Goal: Use online tool/utility

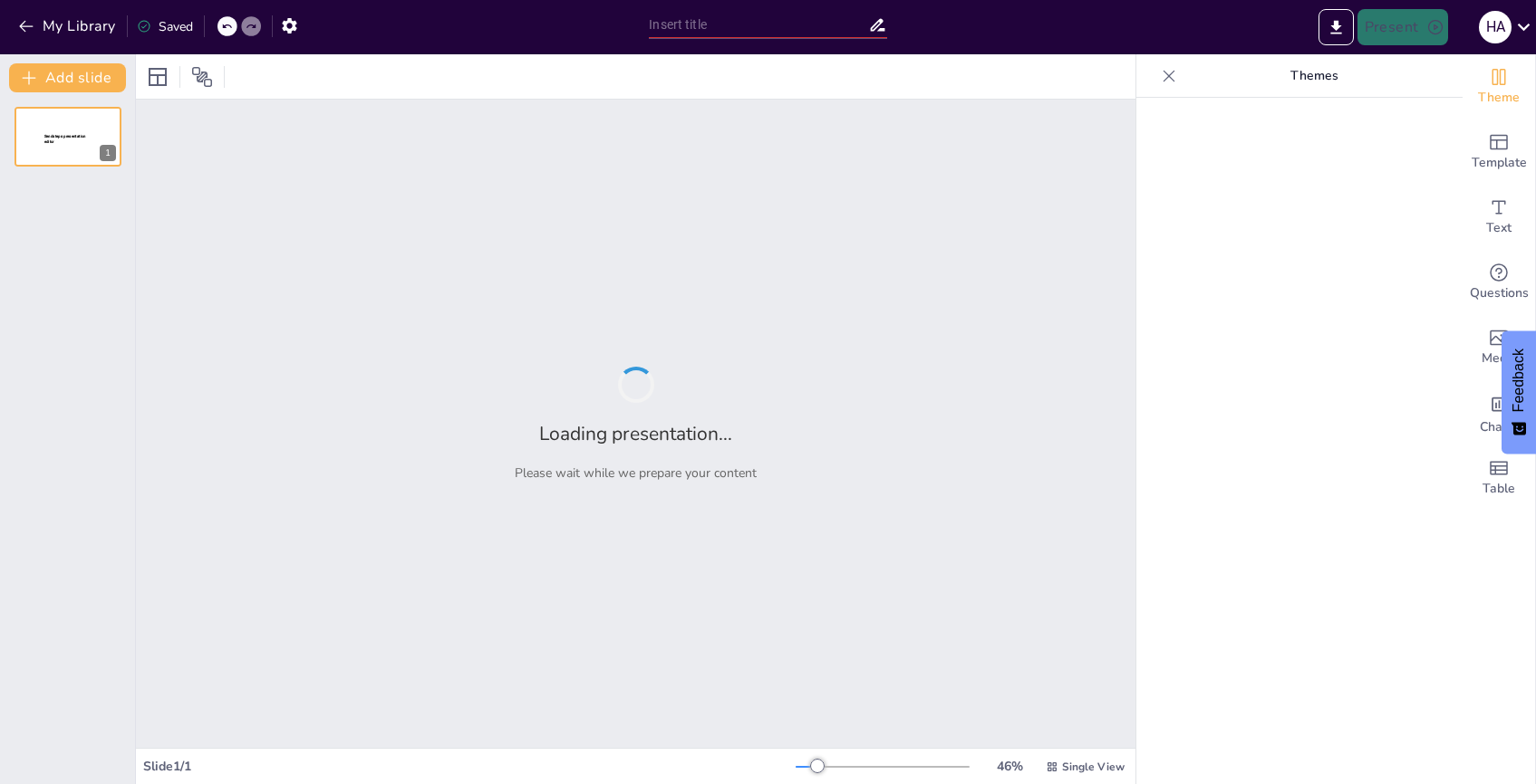
type input "Imported Presentation1.pptx"
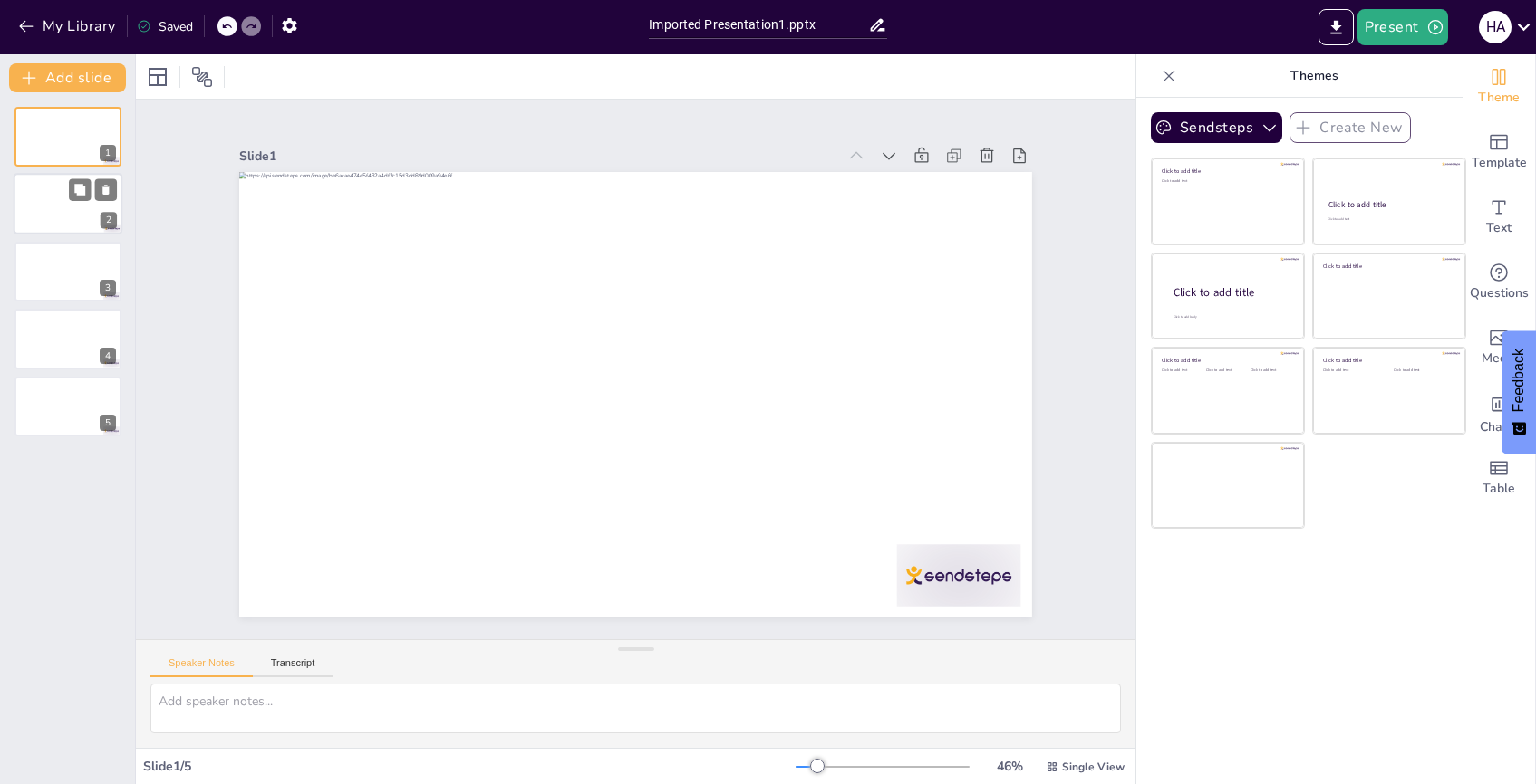
click at [48, 210] on div at bounding box center [68, 205] width 109 height 61
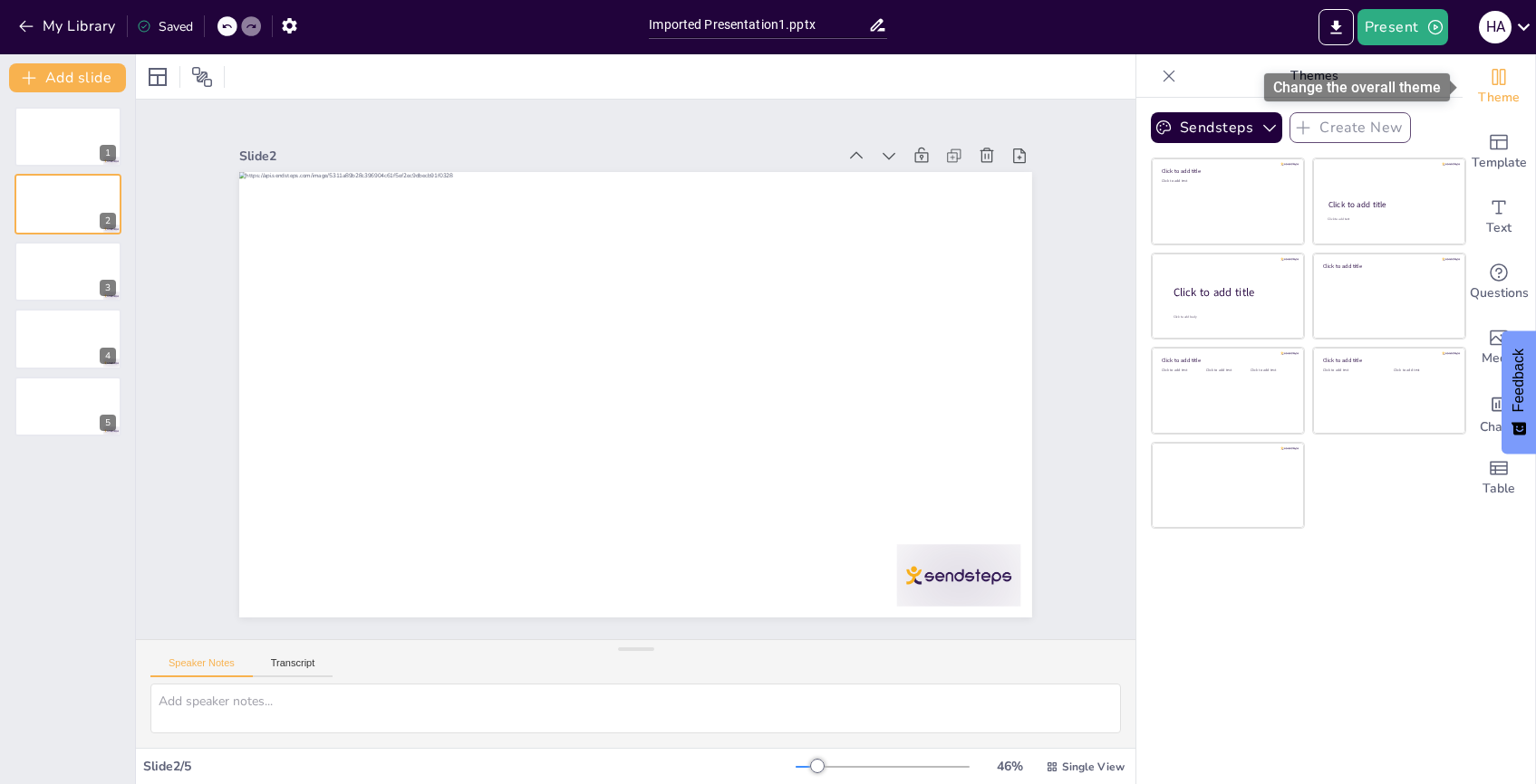
click at [1496, 85] on icon "Change the overall theme" at bounding box center [1498, 77] width 22 height 22
click at [1497, 70] on icon "Change the overall theme" at bounding box center [1499, 77] width 14 height 16
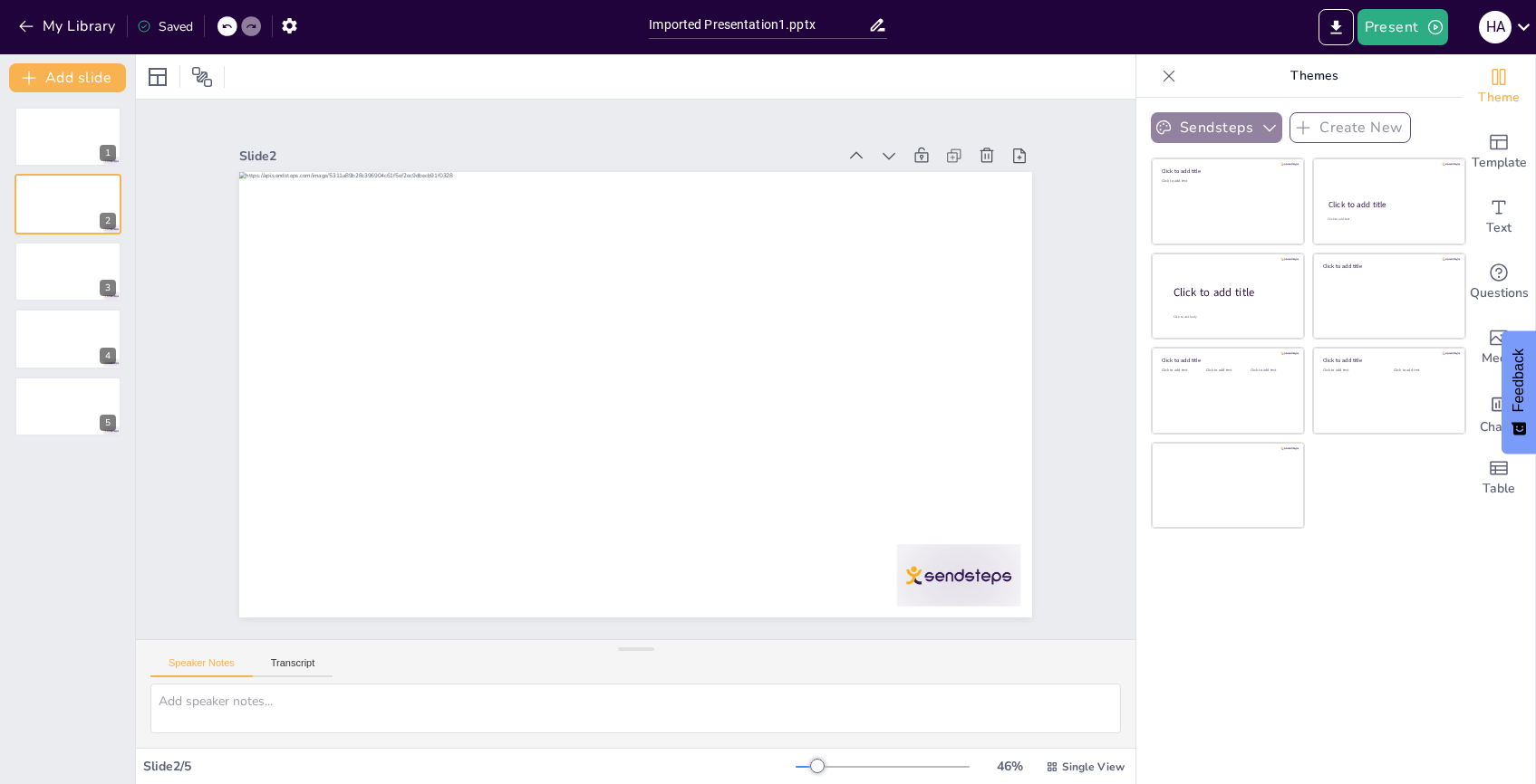
click at [1262, 129] on icon "button" at bounding box center [1270, 128] width 18 height 18
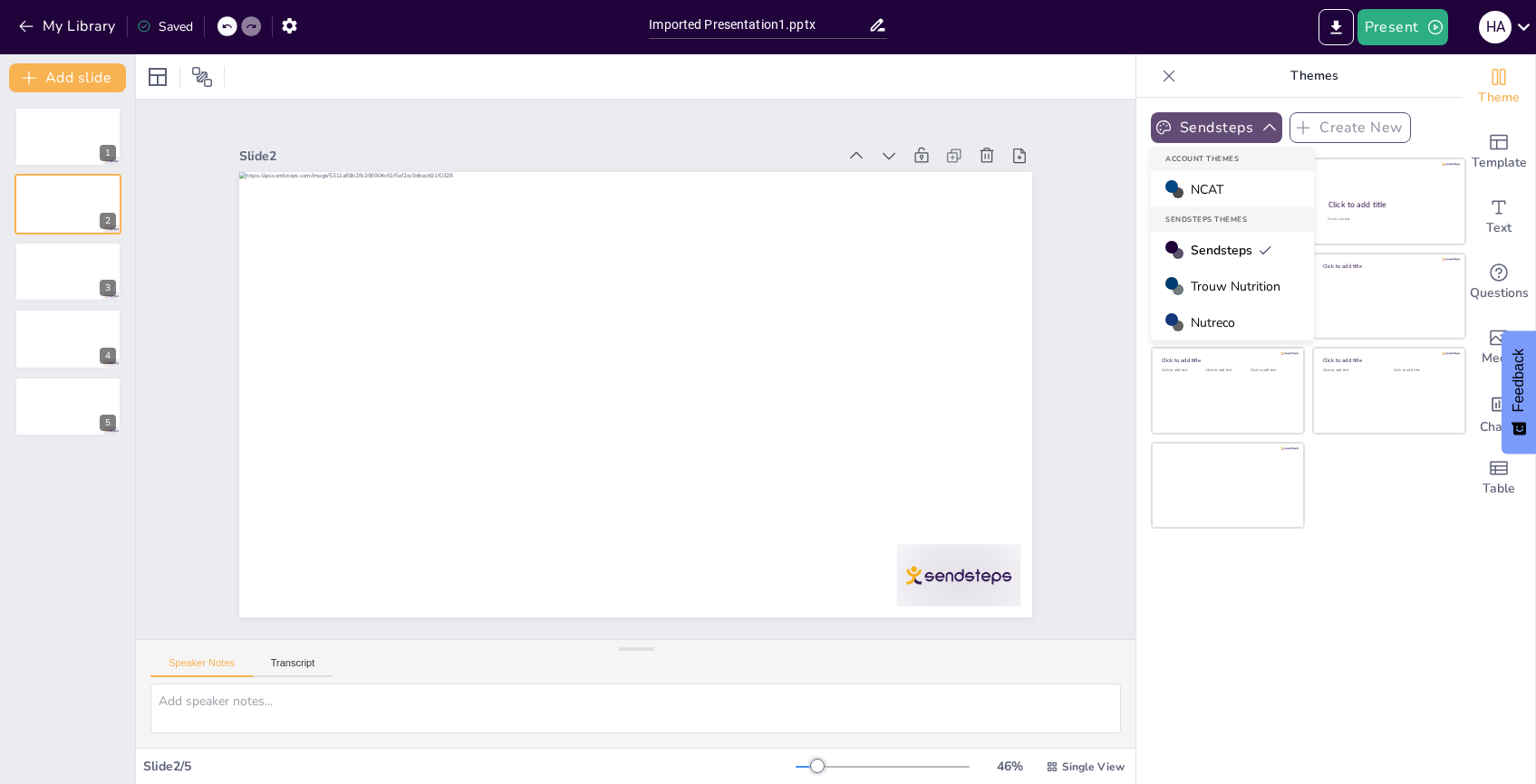
click at [1242, 293] on span "Trouw Nutrition" at bounding box center [1235, 286] width 90 height 17
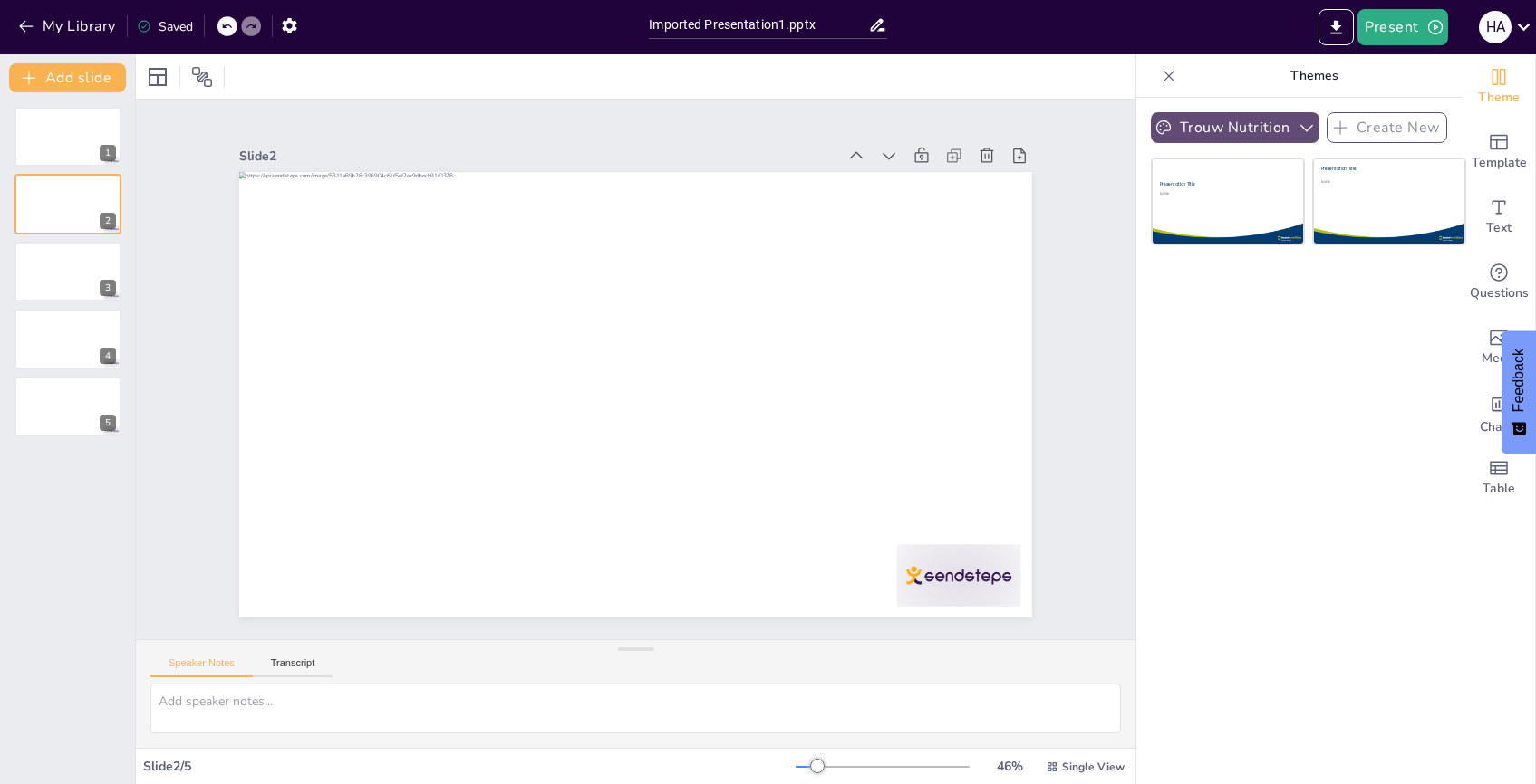
click at [1252, 129] on button "Trouw Nutrition" at bounding box center [1235, 127] width 168 height 31
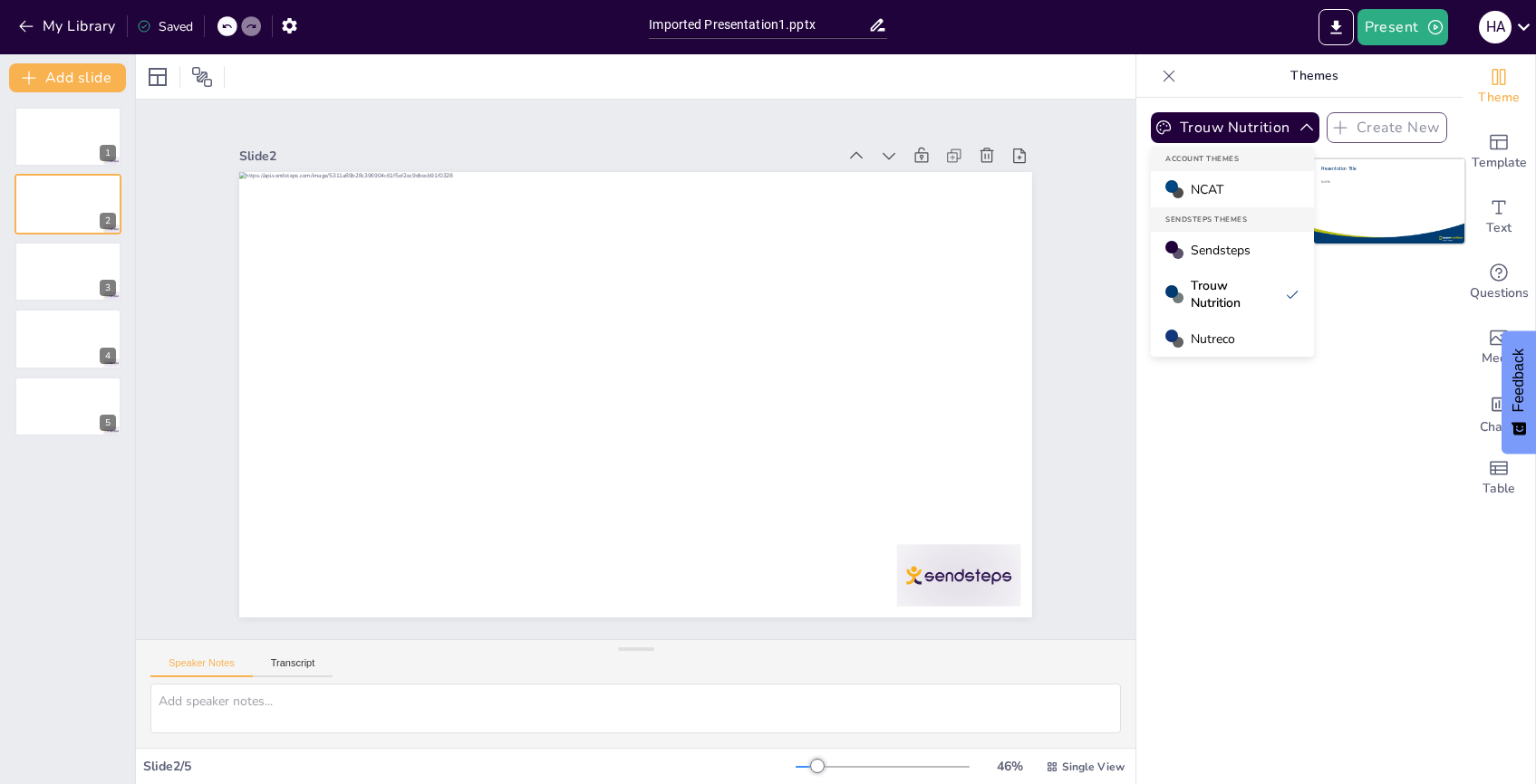
click at [1230, 339] on span "Nutreco" at bounding box center [1212, 339] width 45 height 17
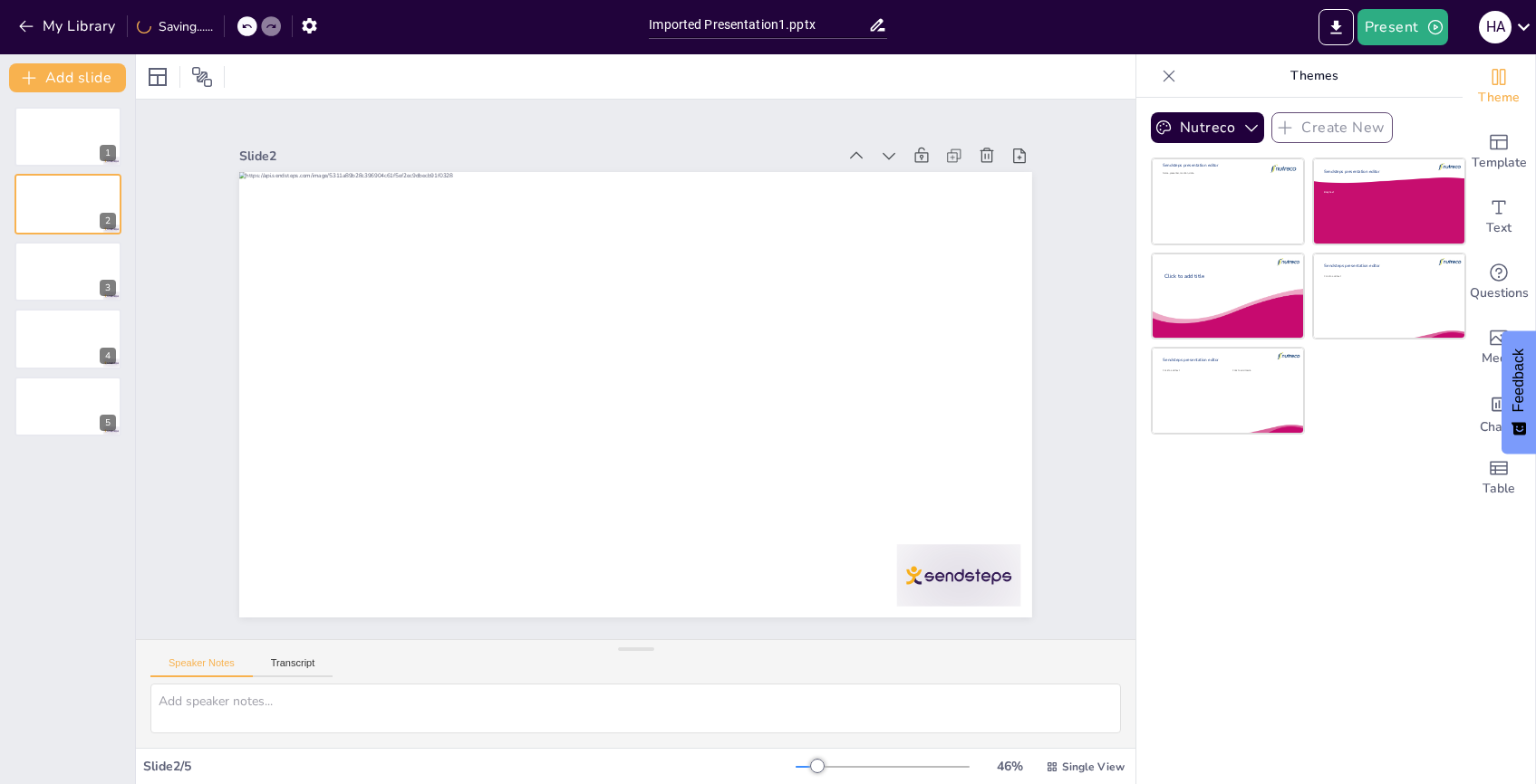
click at [1255, 119] on div "Nutreco Create New" at bounding box center [1272, 127] width 242 height 31
click at [1247, 127] on icon "button" at bounding box center [1251, 128] width 13 height 7
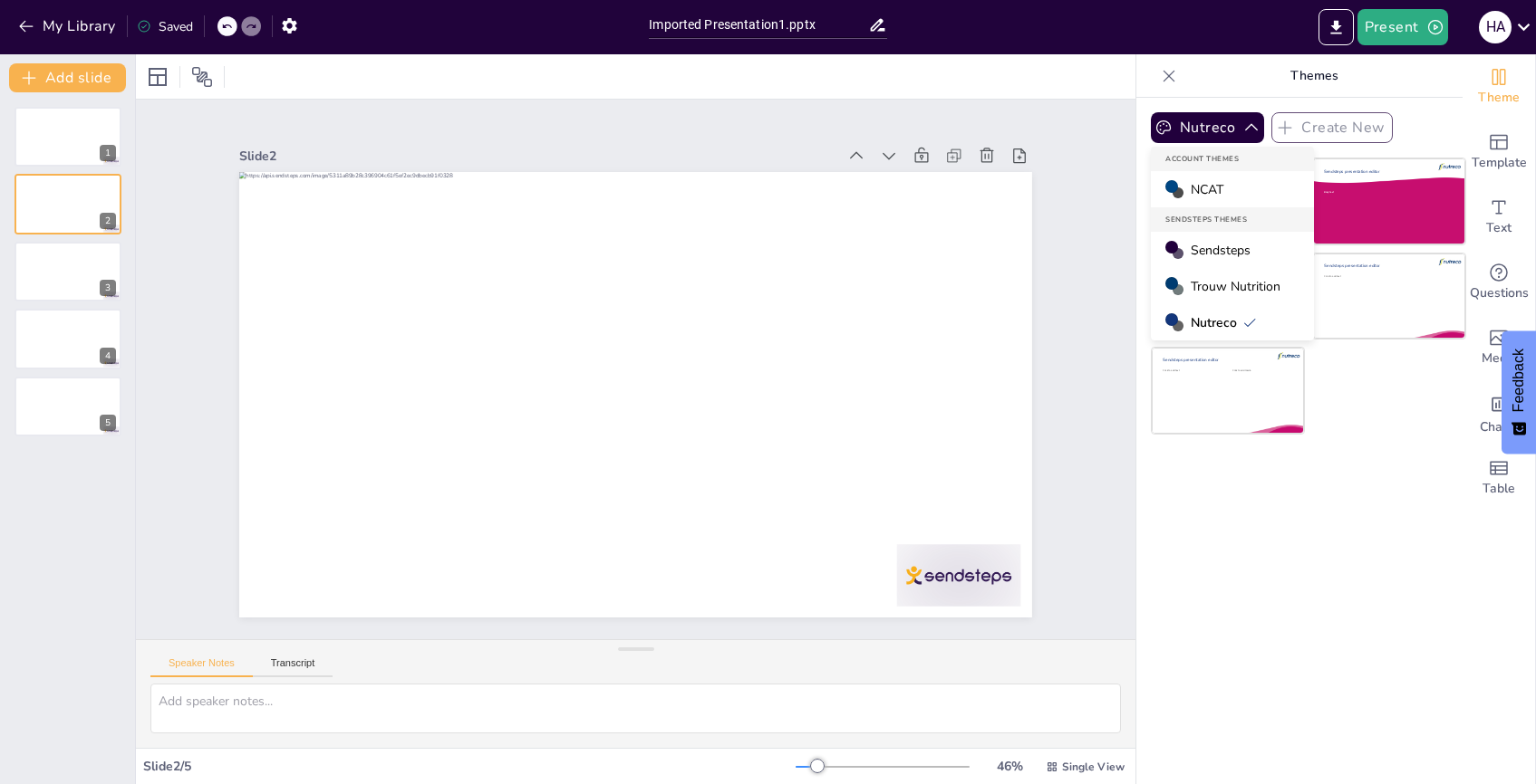
click at [1230, 249] on span "Sendsteps" at bounding box center [1220, 249] width 59 height 17
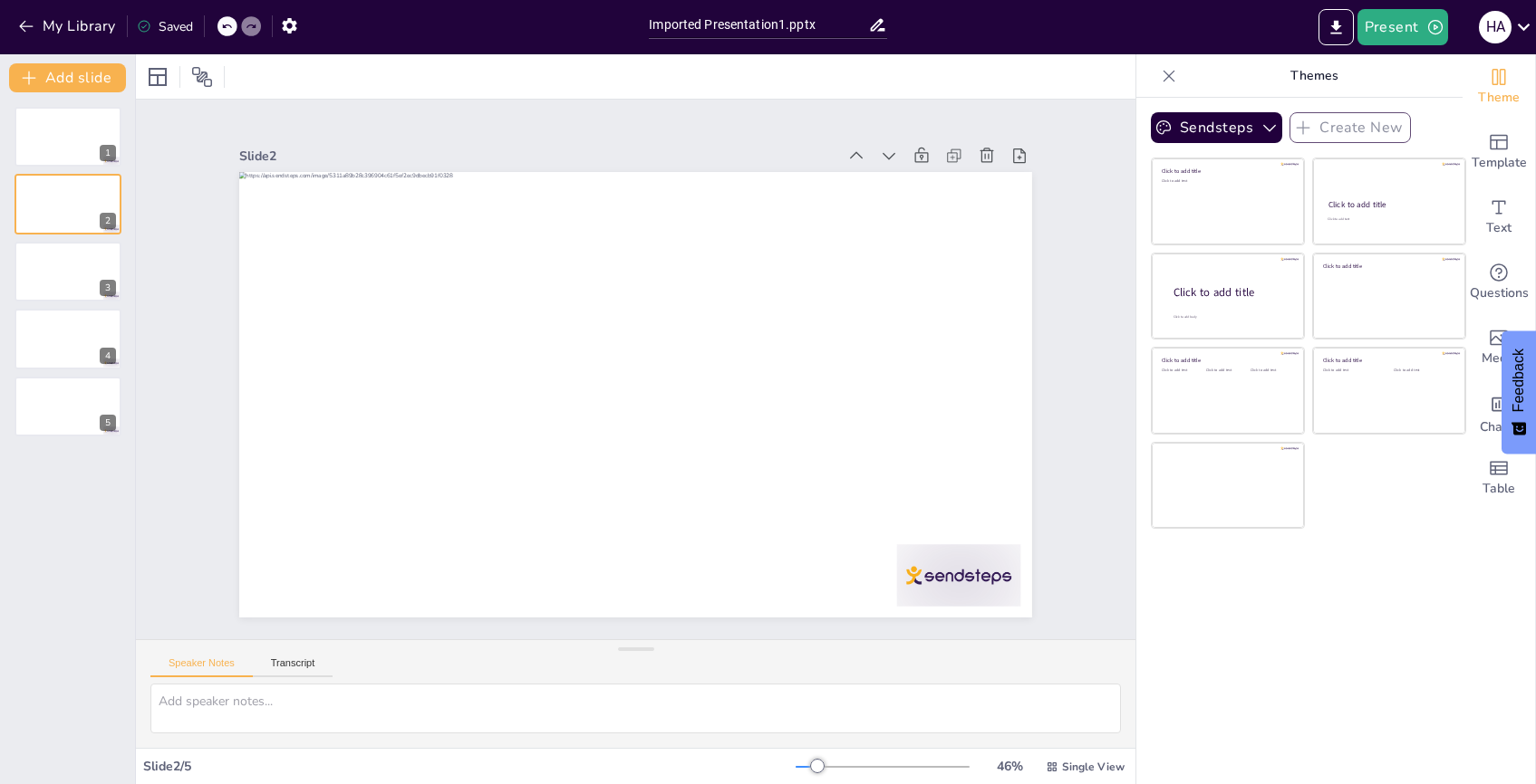
click at [1332, 480] on div "Click to add title Click to add text Click to add title Click to add text Click…" at bounding box center [1308, 343] width 315 height 371
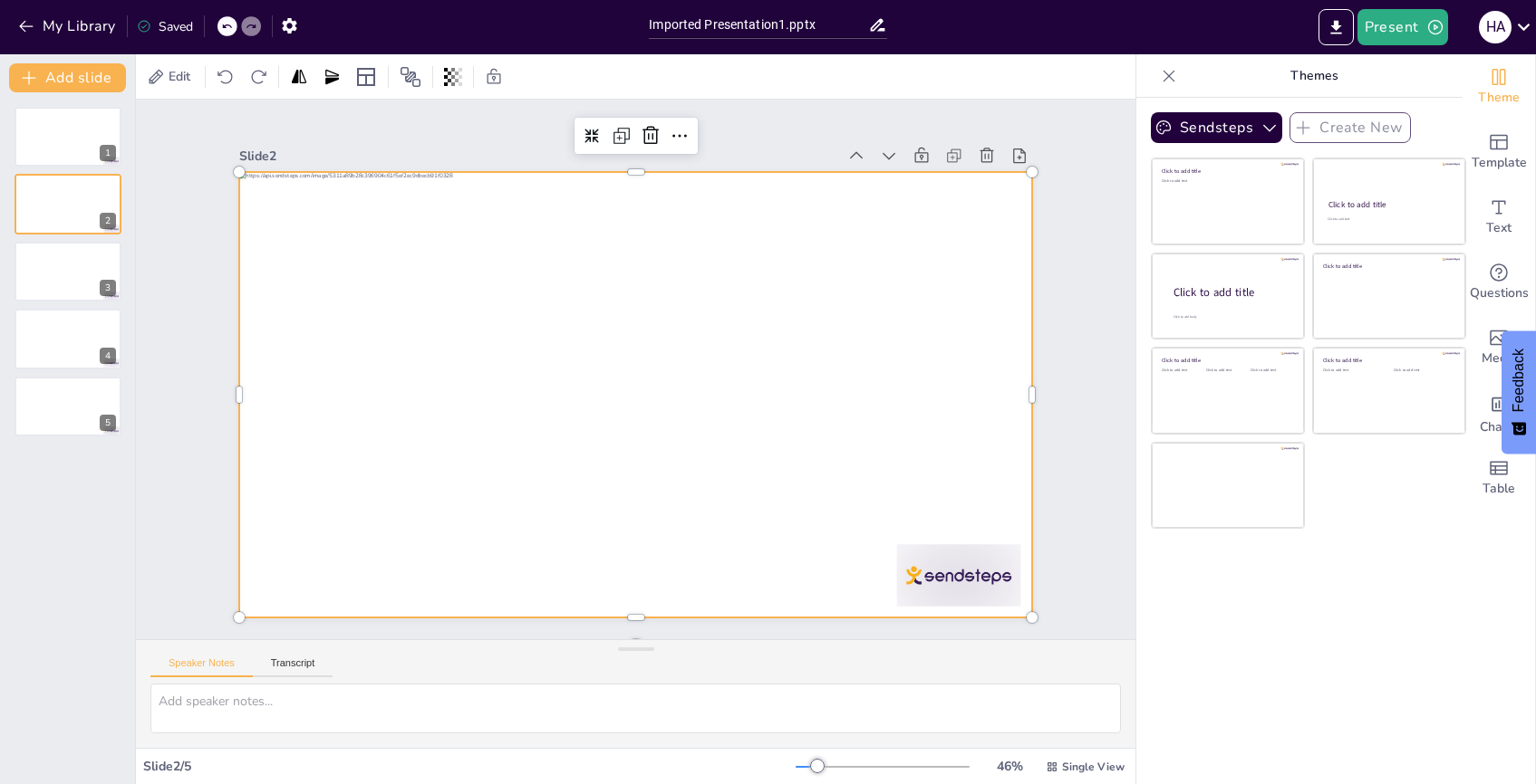
click at [258, 240] on div at bounding box center [633, 395] width 835 height 527
click at [631, 134] on icon at bounding box center [622, 135] width 22 height 22
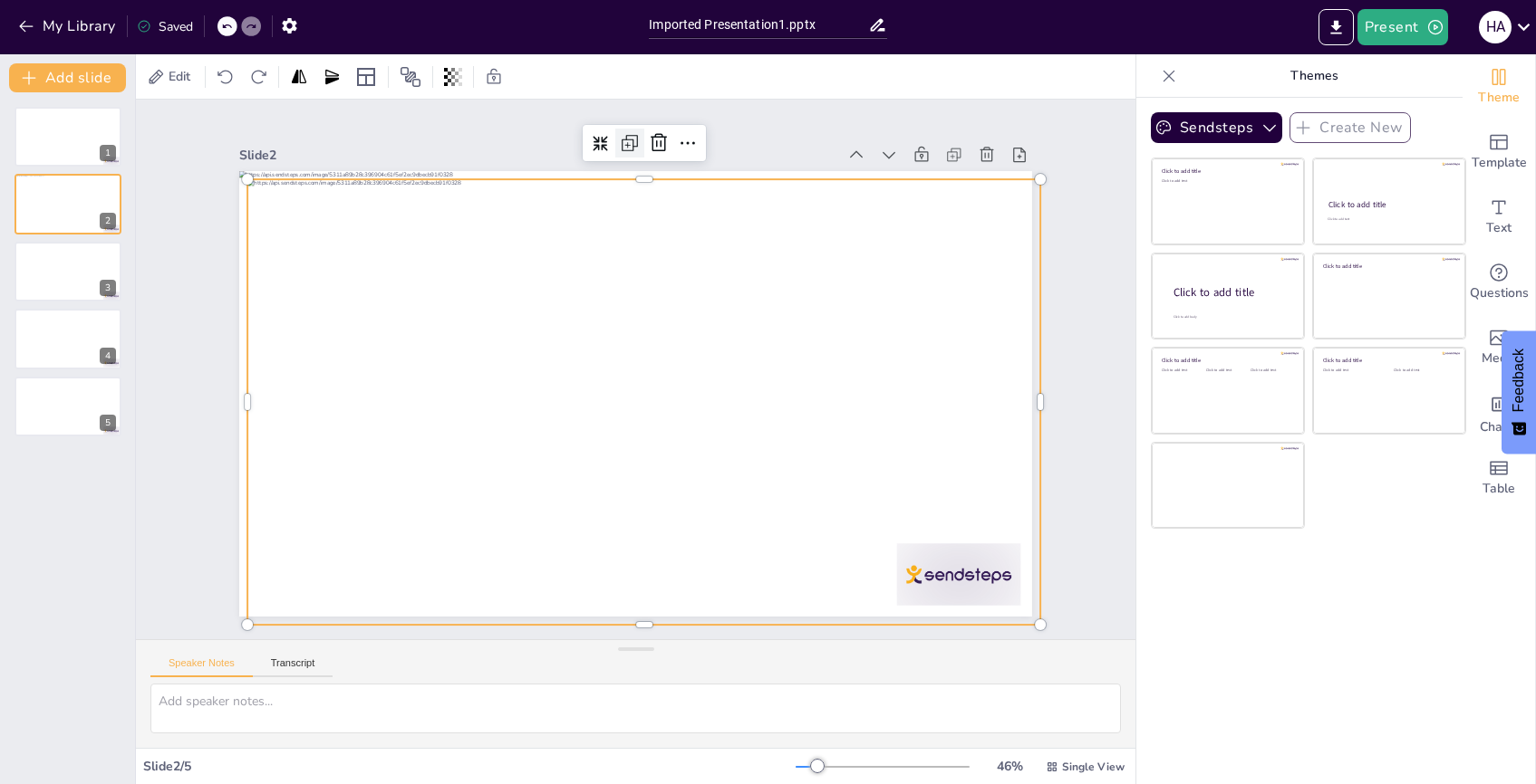
scroll to position [4, 0]
click at [631, 138] on icon at bounding box center [630, 141] width 22 height 22
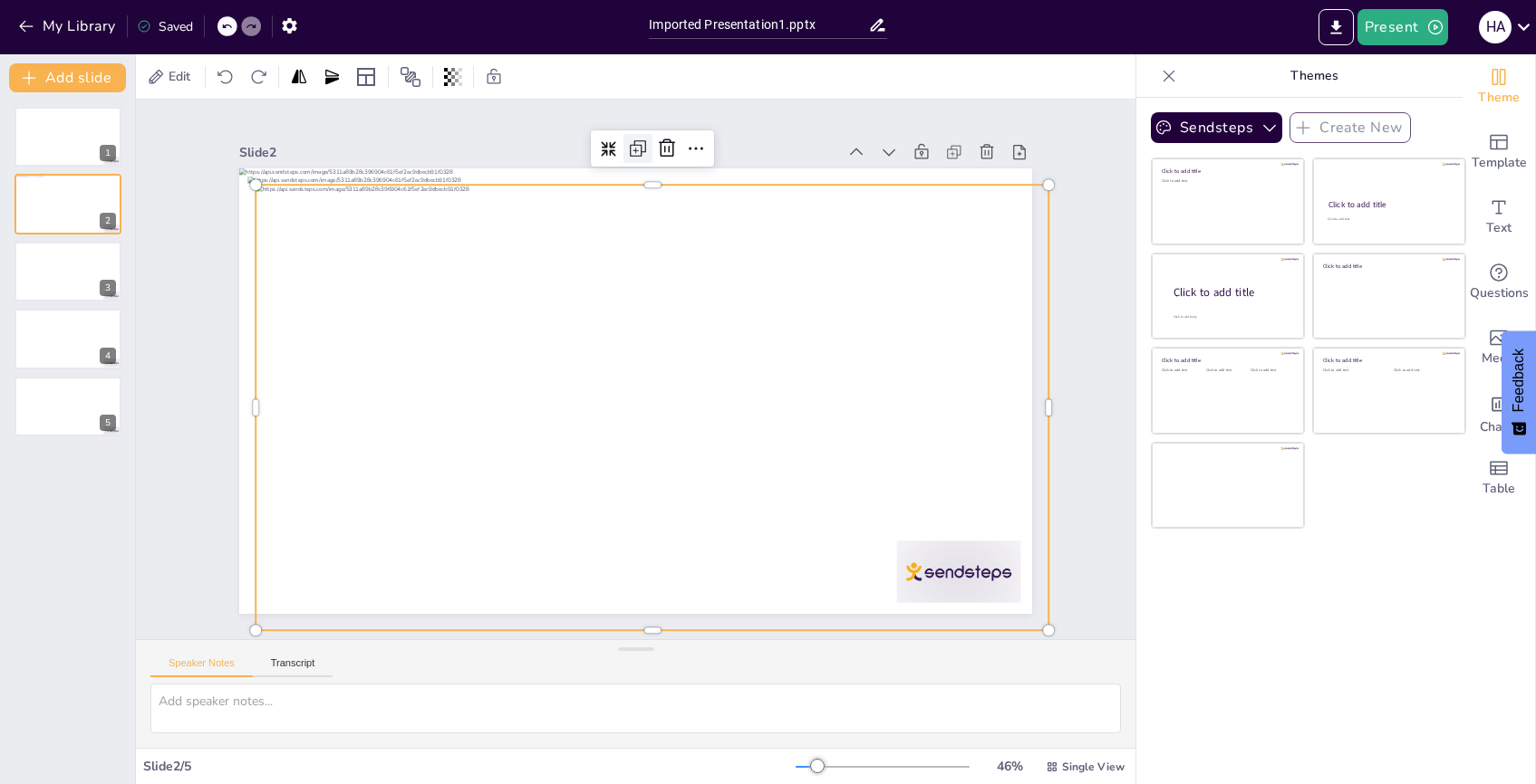
click at [632, 147] on icon at bounding box center [638, 148] width 22 height 22
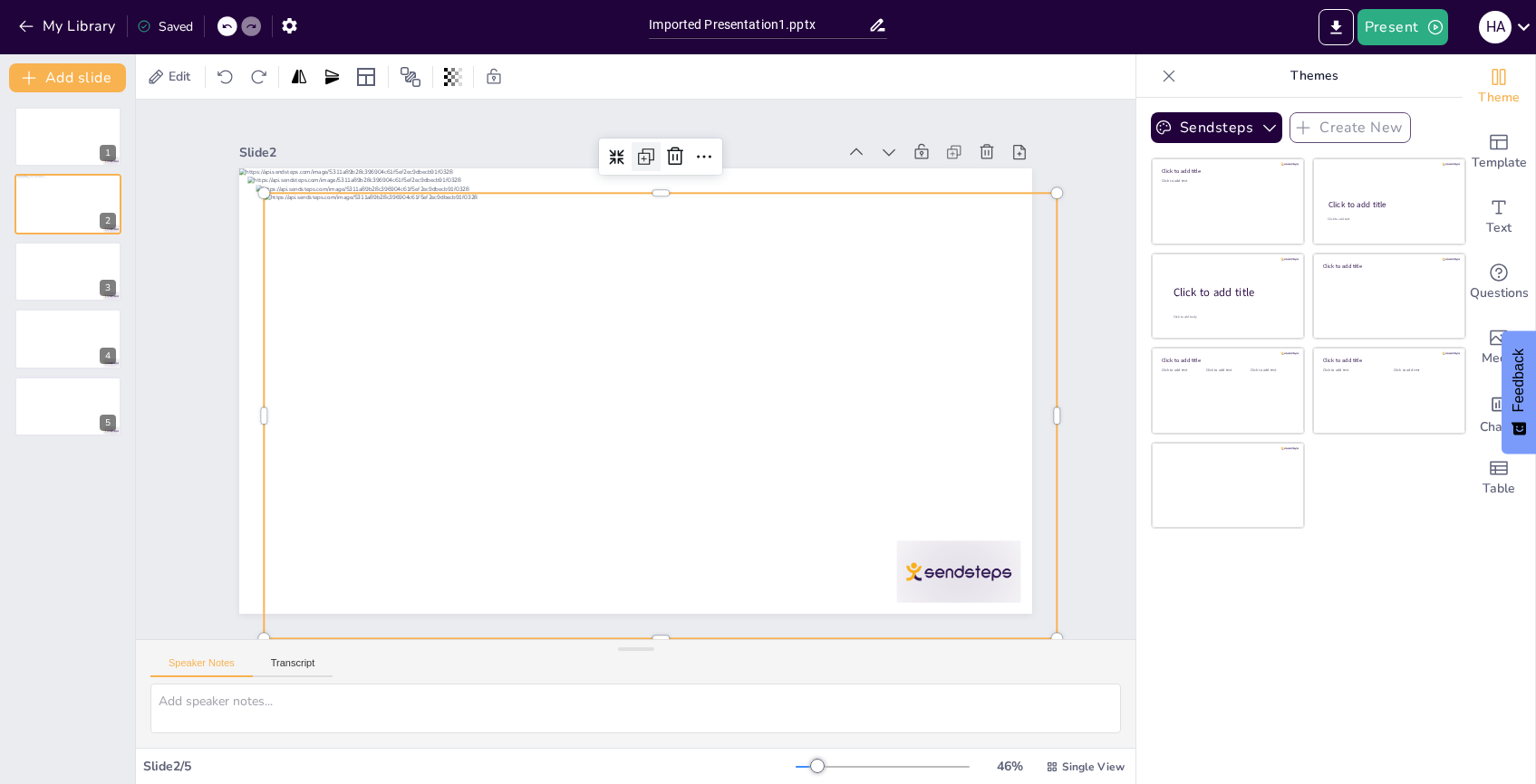
click at [653, 147] on div at bounding box center [668, 159] width 32 height 32
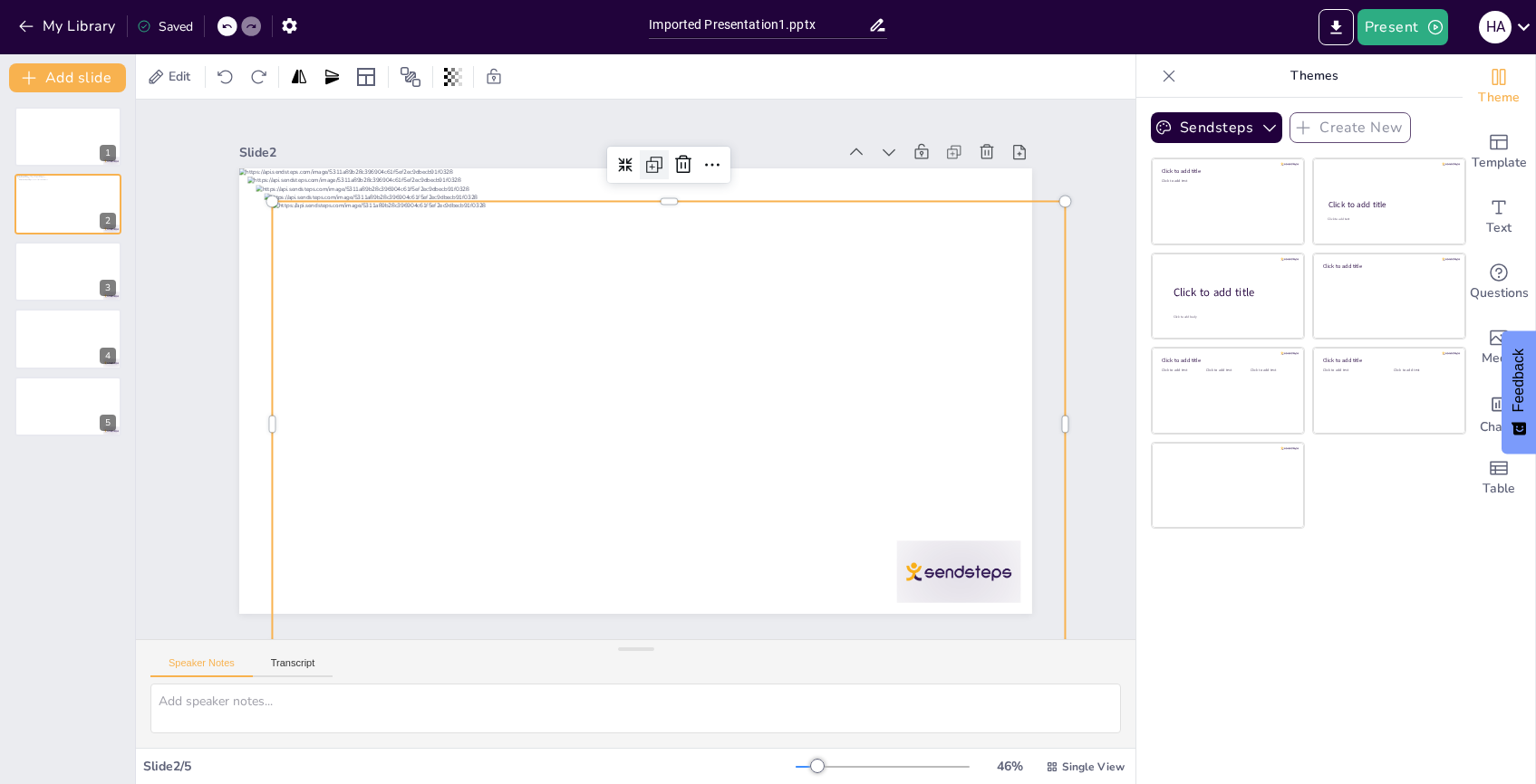
click at [632, 147] on div at bounding box center [668, 164] width 123 height 37
click at [646, 147] on div at bounding box center [709, 175] width 128 height 60
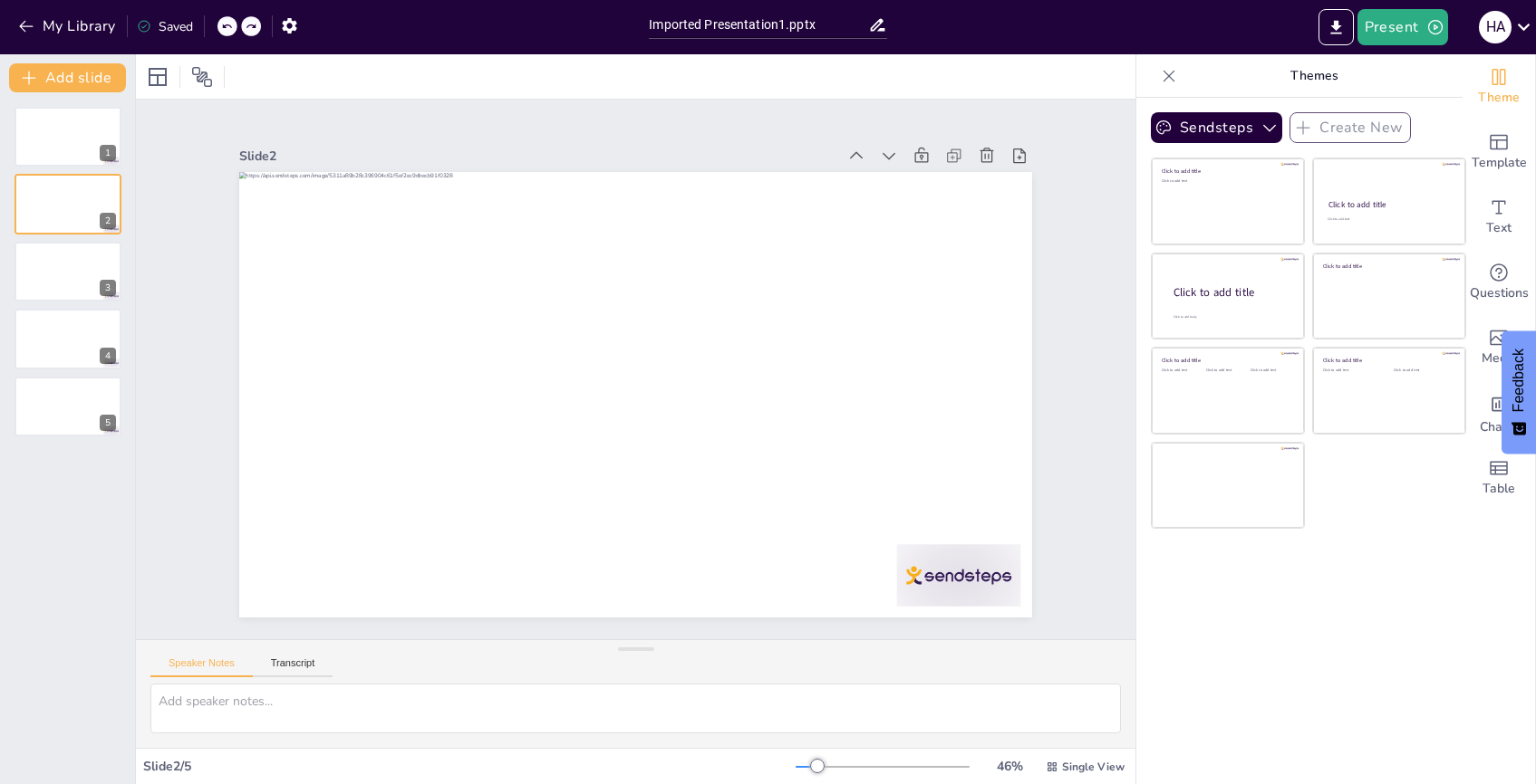
scroll to position [0, 0]
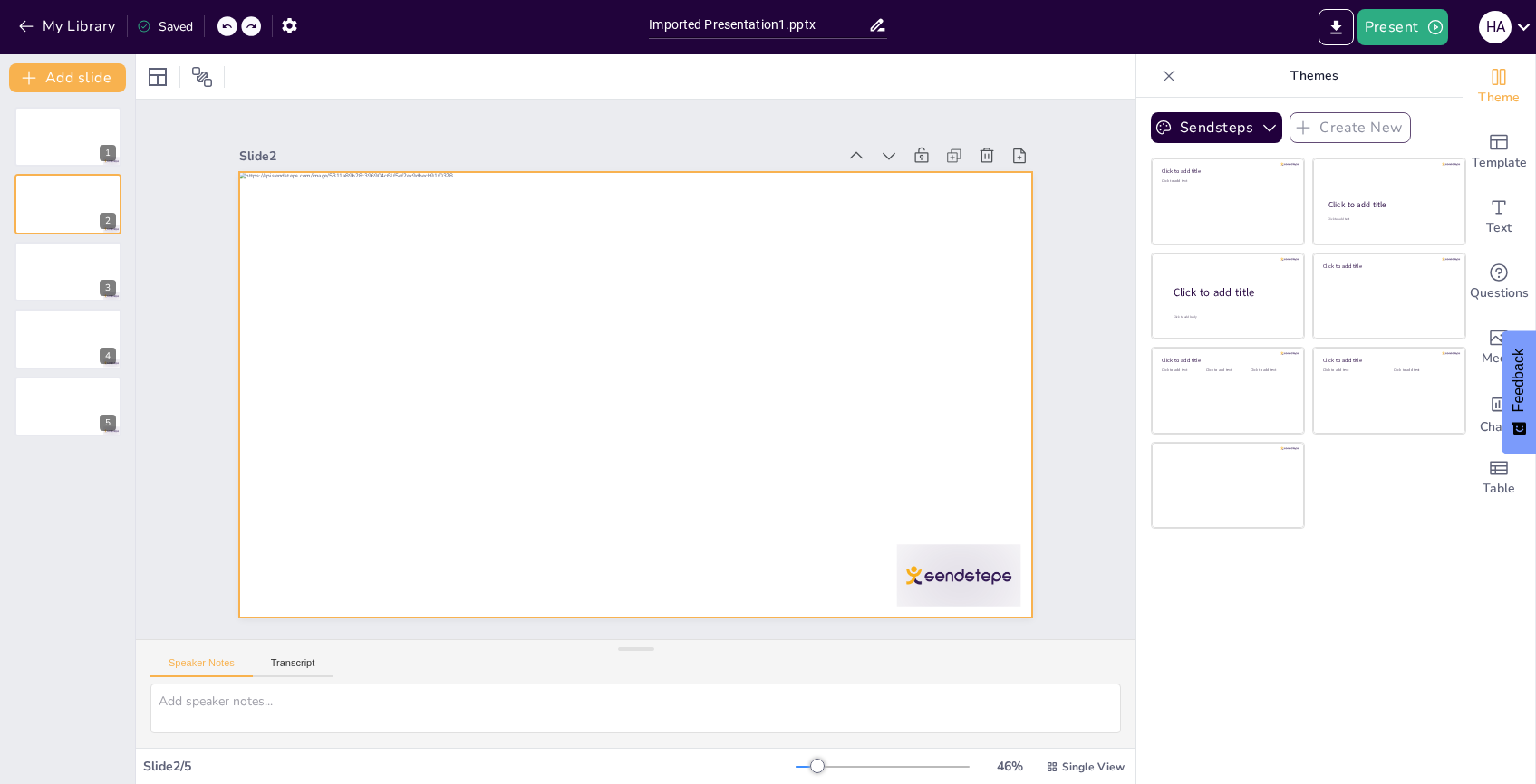
click at [582, 203] on div at bounding box center [633, 395] width 835 height 527
click at [456, 69] on icon at bounding box center [453, 77] width 18 height 18
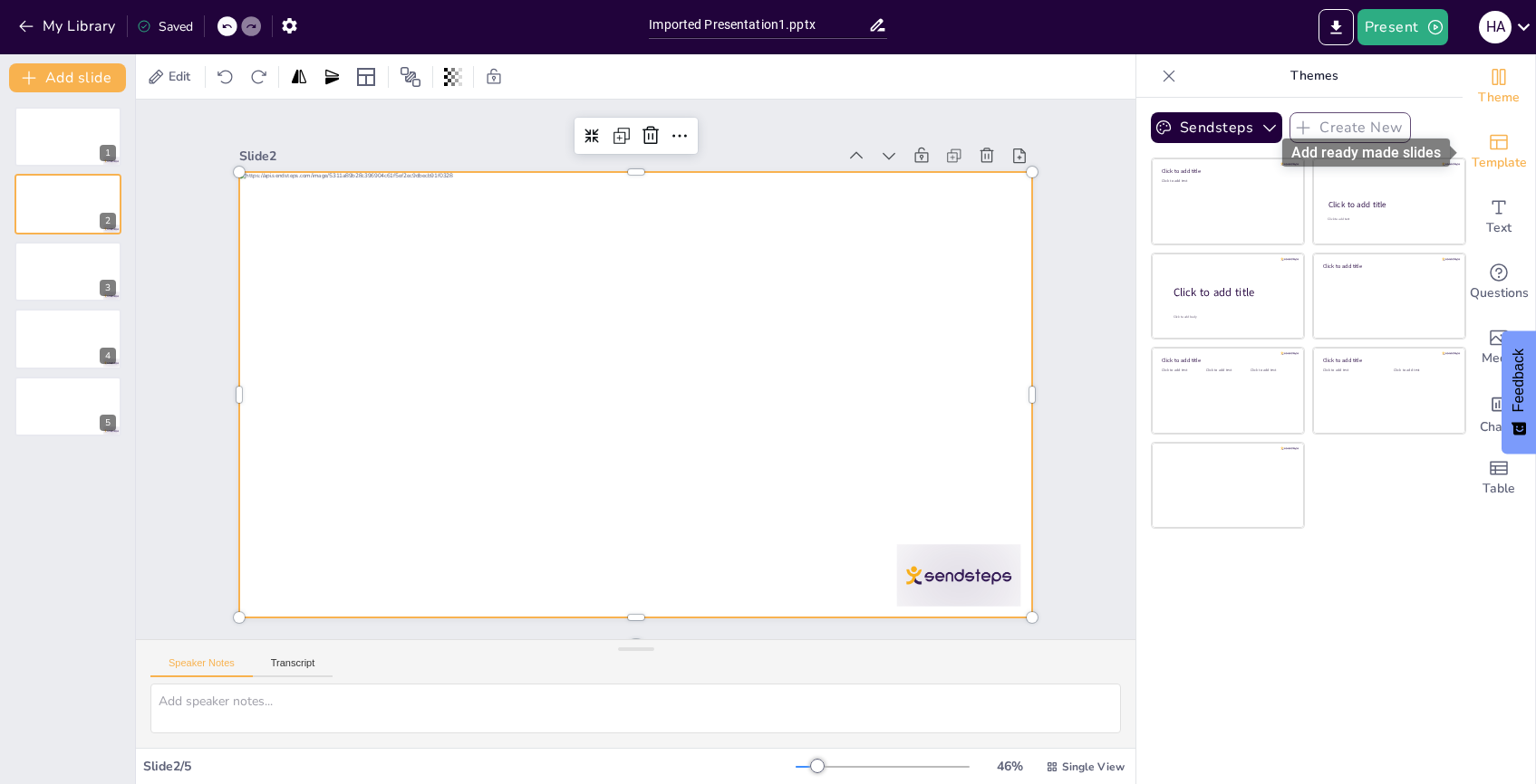
click at [1506, 153] on span "Template" at bounding box center [1499, 163] width 55 height 20
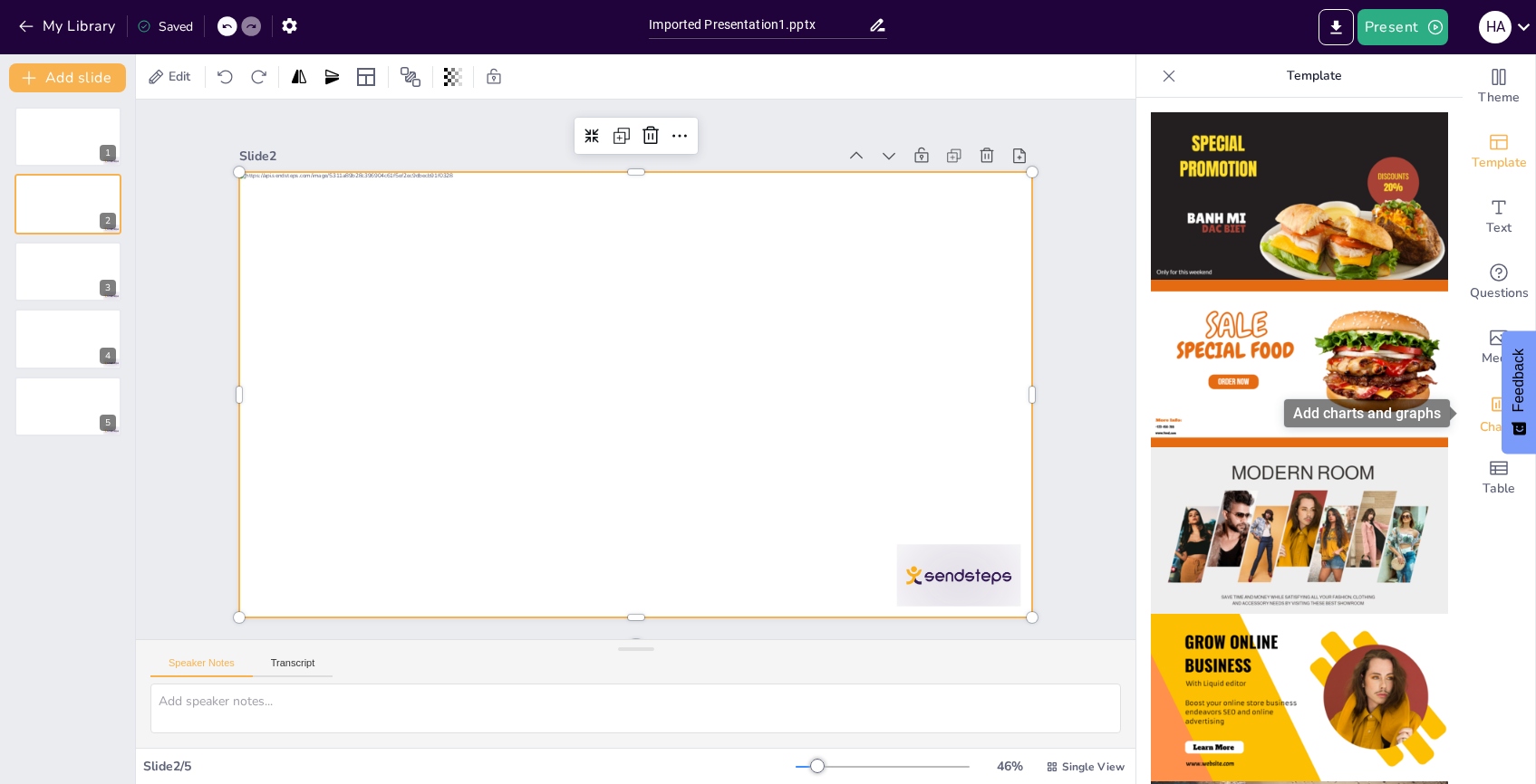
click at [1489, 414] on div "Add charts and graphs" at bounding box center [1498, 403] width 19 height 29
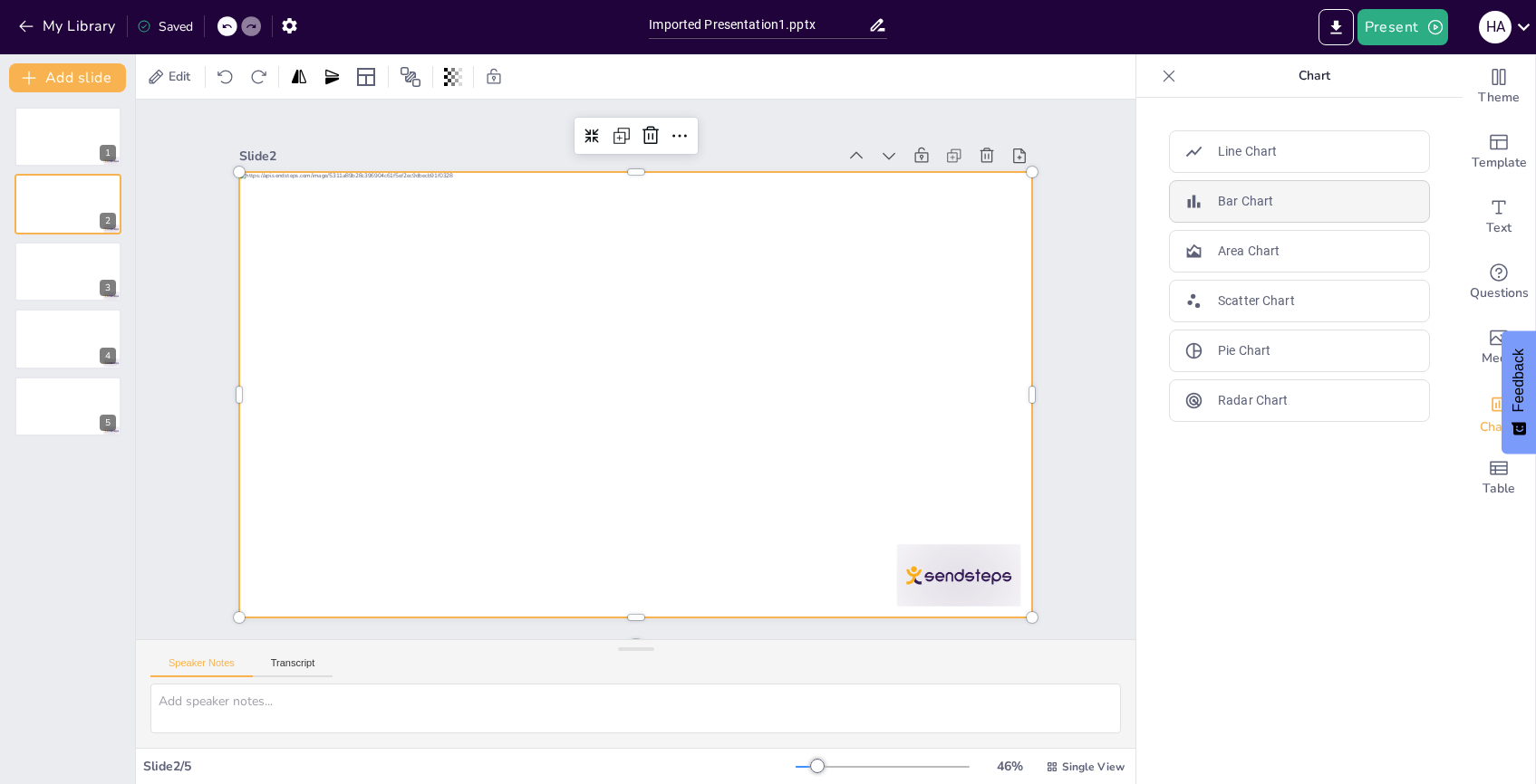
click at [1256, 189] on div "Bar Chart" at bounding box center [1298, 201] width 260 height 43
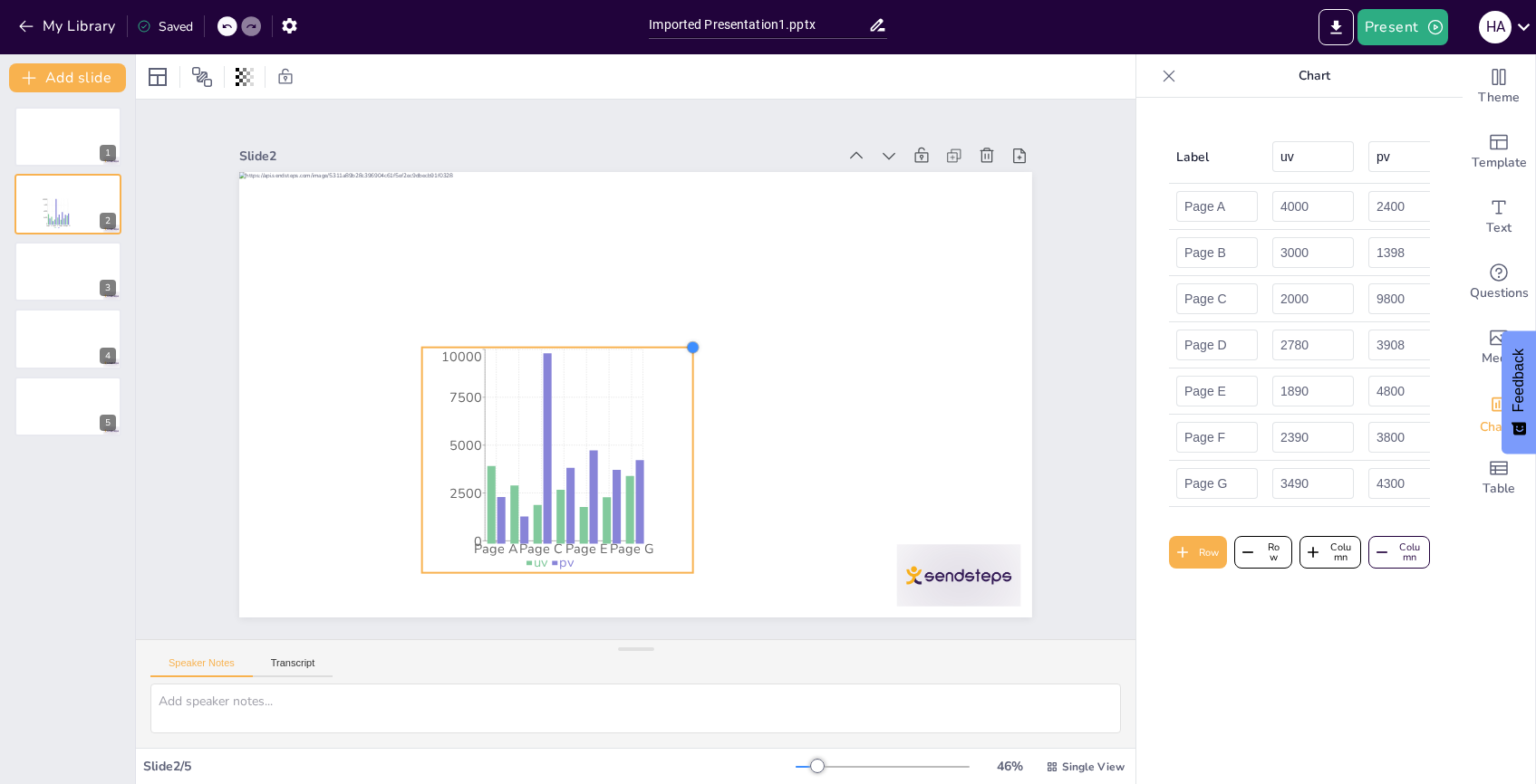
drag, startPoint x: 846, startPoint y: 221, endPoint x: 642, endPoint y: 476, distance: 326.6
click at [688, 474] on div "Page A Page C Page E Page G 0 2500 5000 7500 10000 uv pv Page E" at bounding box center [636, 395] width 793 height 445
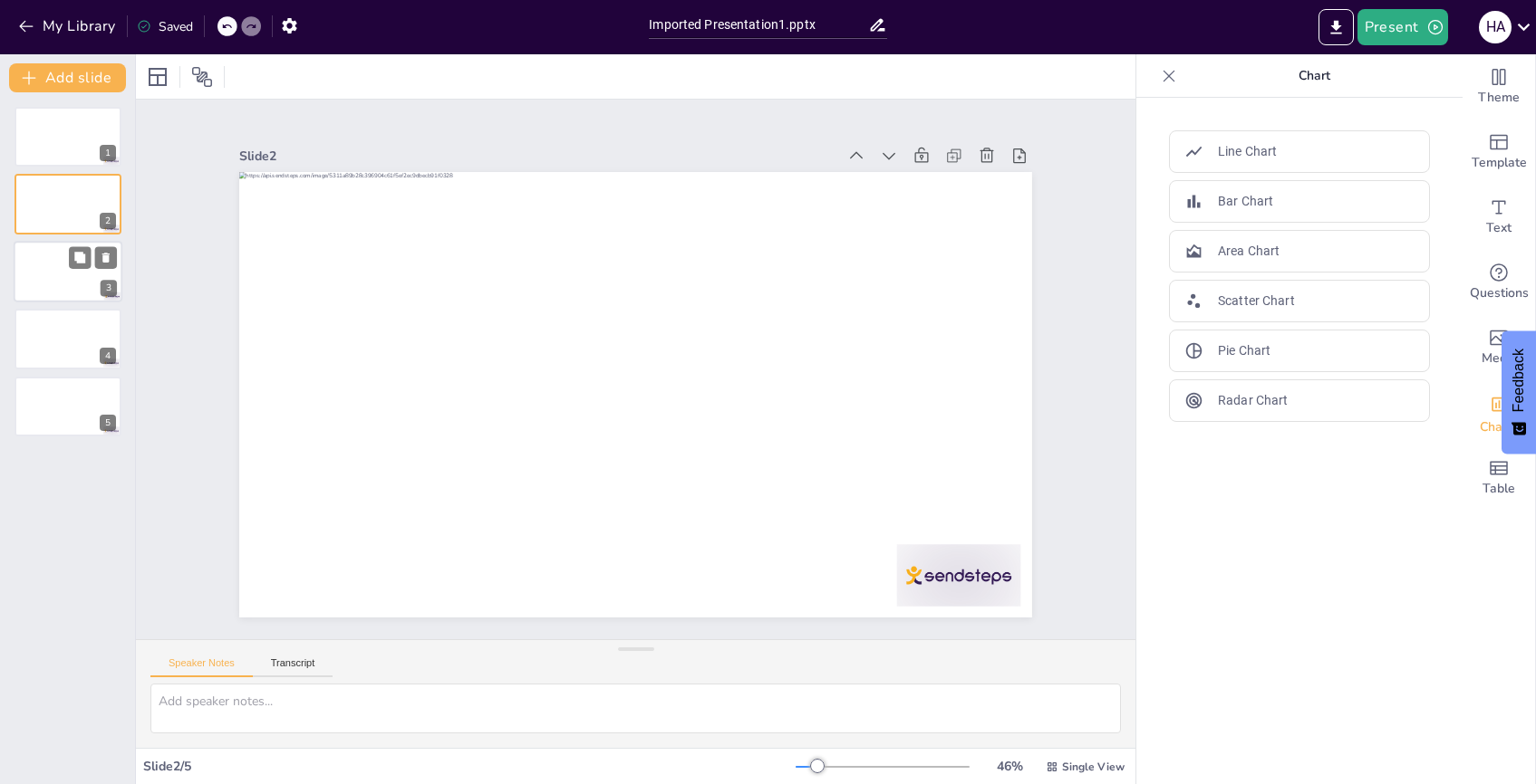
drag, startPoint x: 62, startPoint y: 261, endPoint x: 53, endPoint y: 287, distance: 27.5
click at [62, 261] on div at bounding box center [68, 271] width 109 height 61
click at [51, 325] on div at bounding box center [68, 339] width 109 height 61
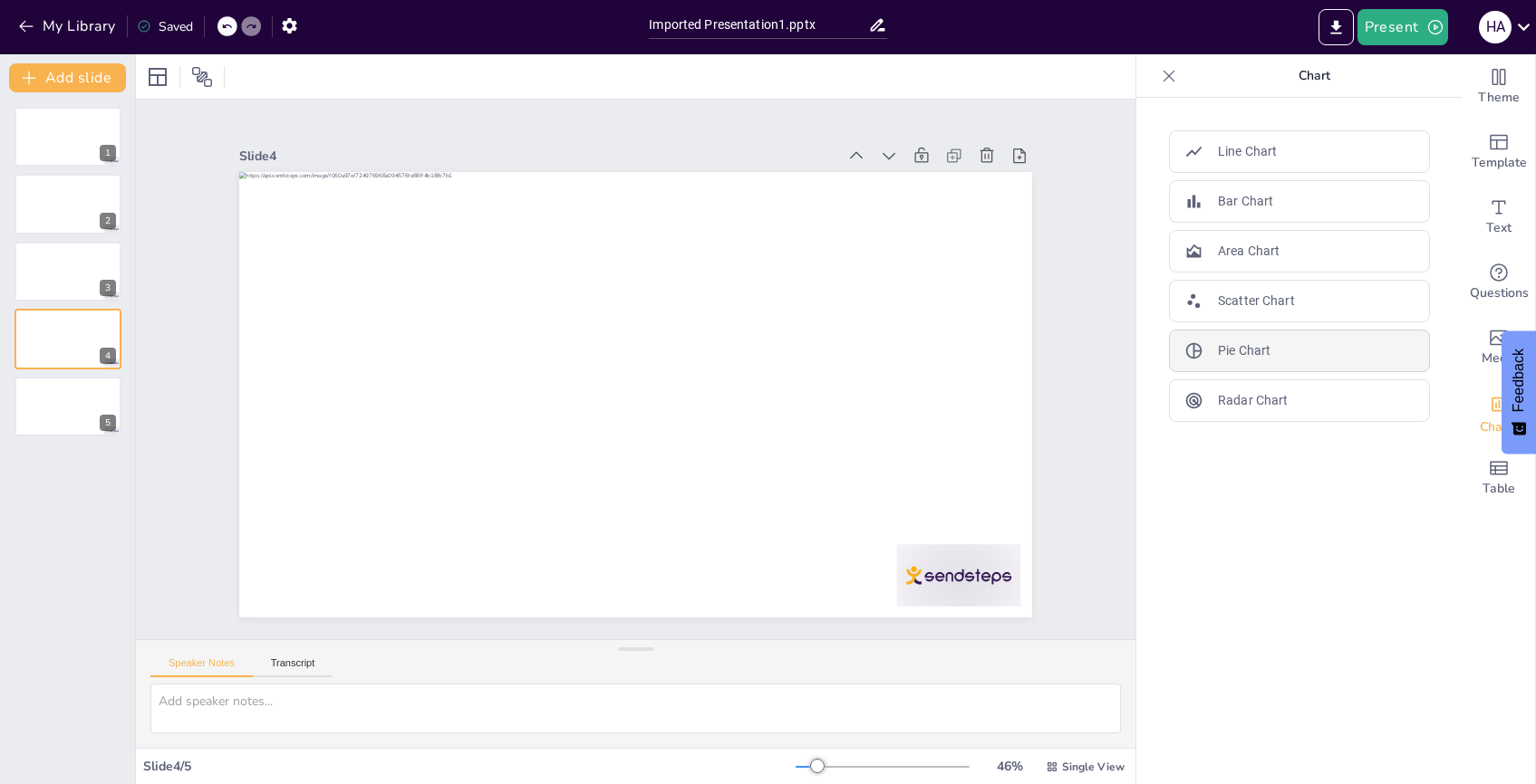
click at [1247, 347] on p "Pie Chart" at bounding box center [1244, 350] width 52 height 19
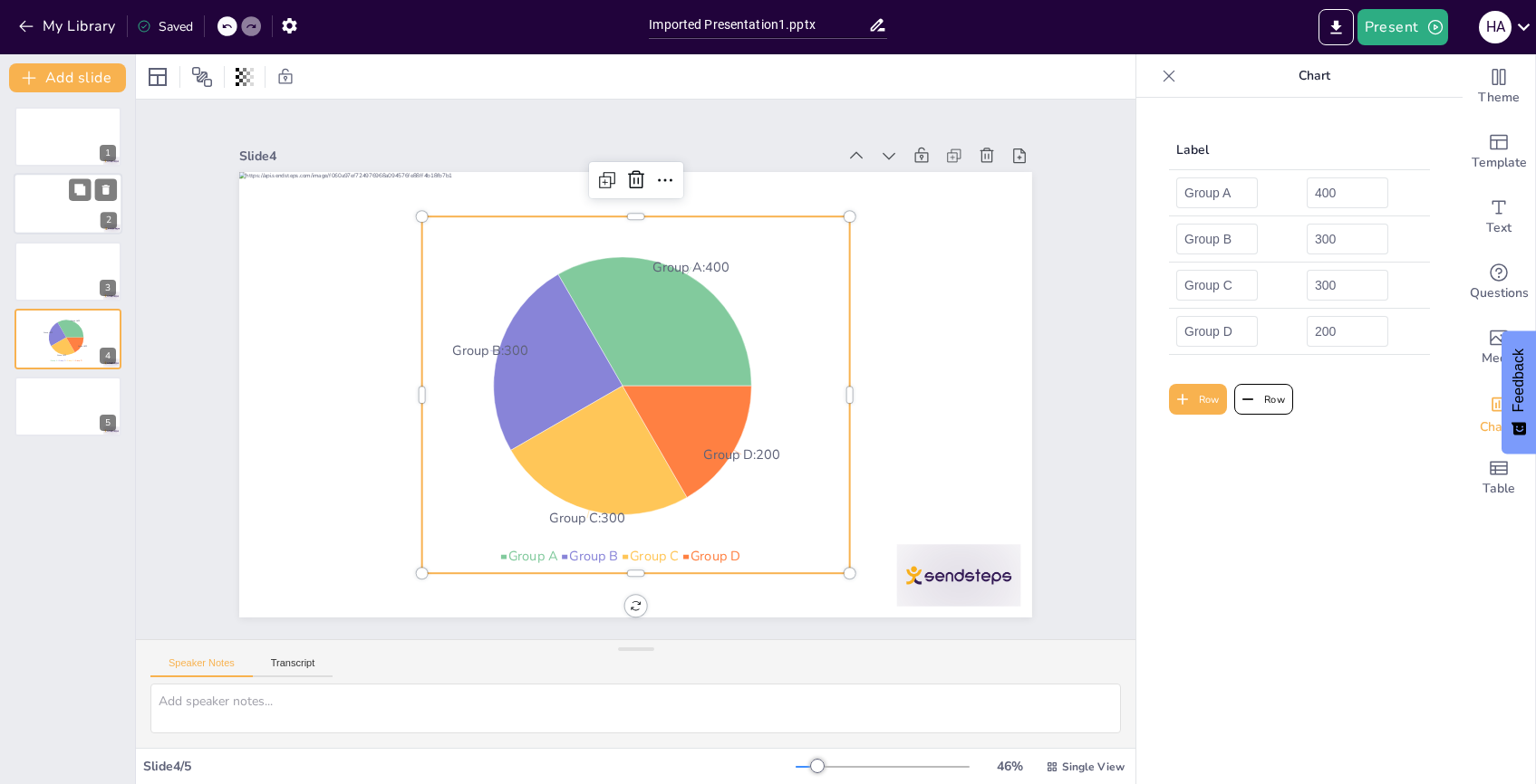
click at [93, 212] on div at bounding box center [68, 205] width 109 height 61
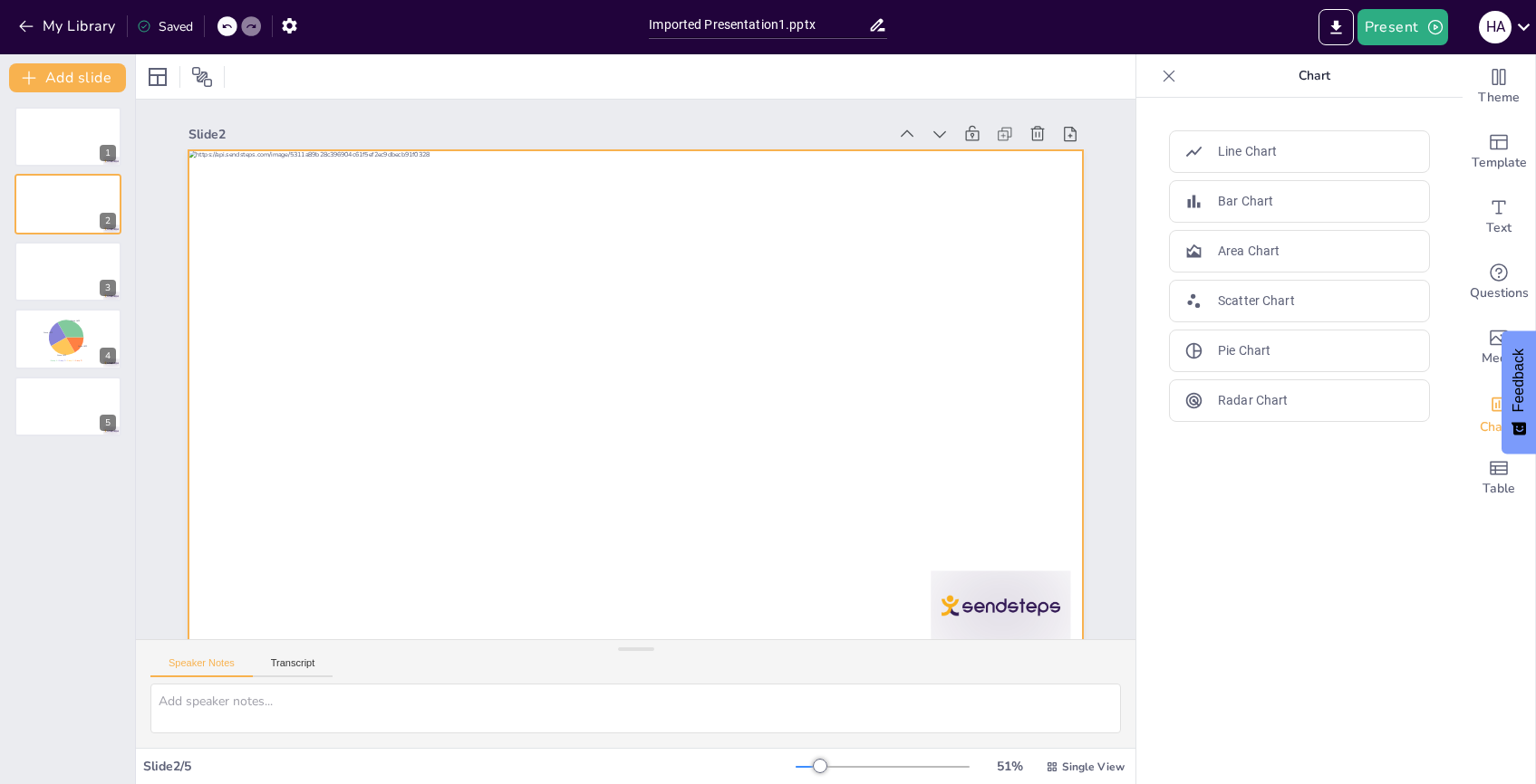
click at [900, 419] on div at bounding box center [635, 402] width 894 height 503
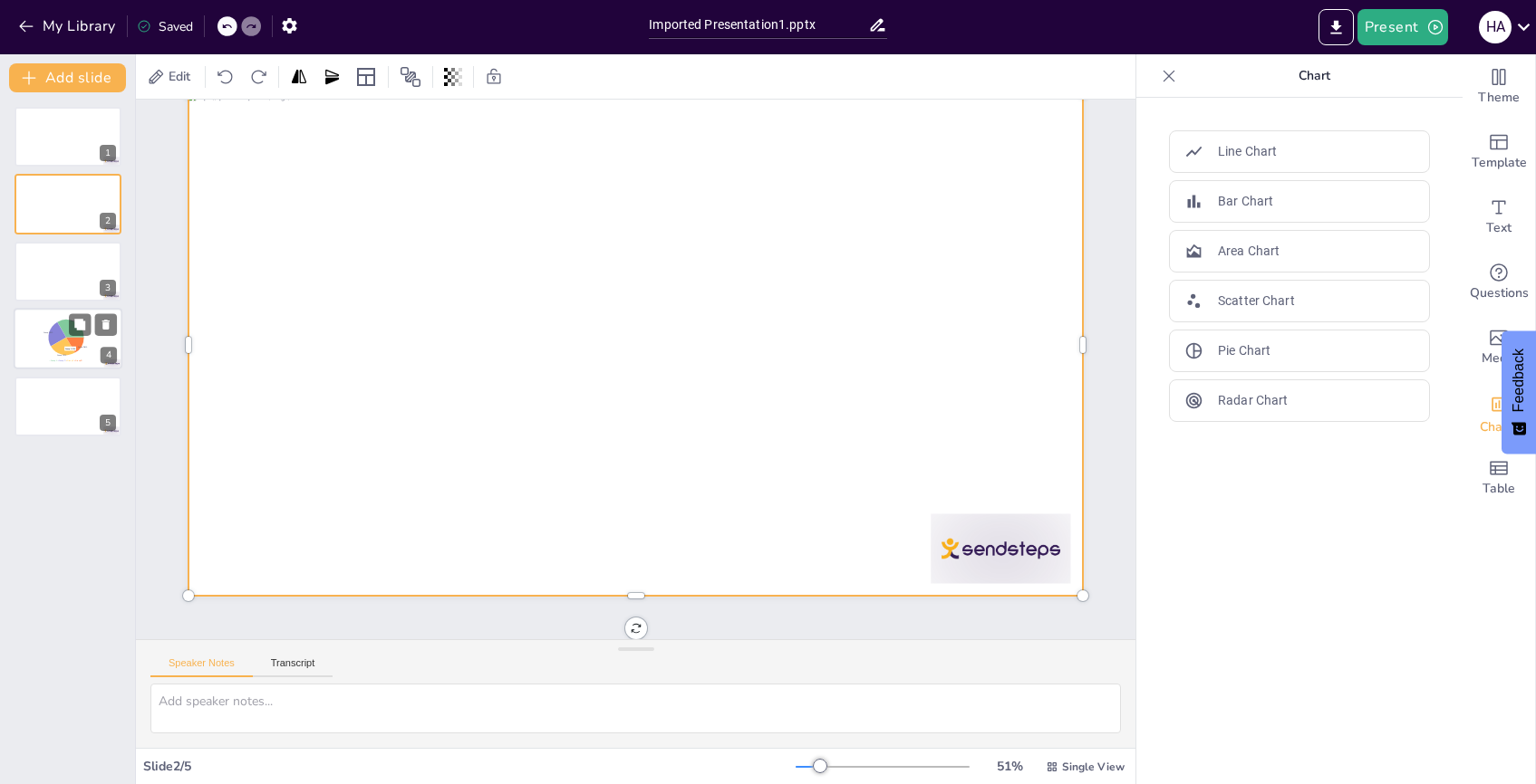
click at [62, 343] on icon at bounding box center [62, 346] width 25 height 18
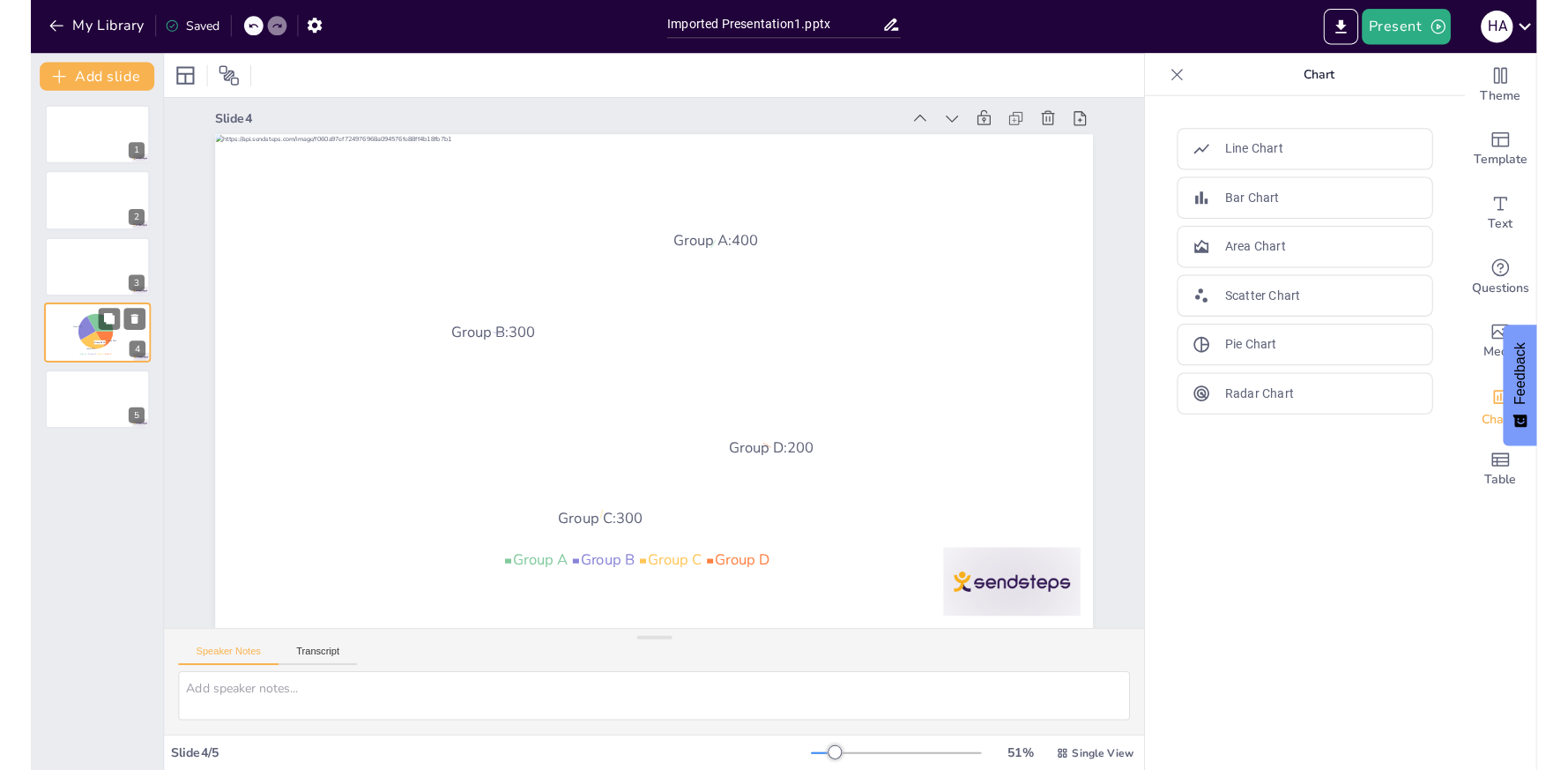
scroll to position [0, 0]
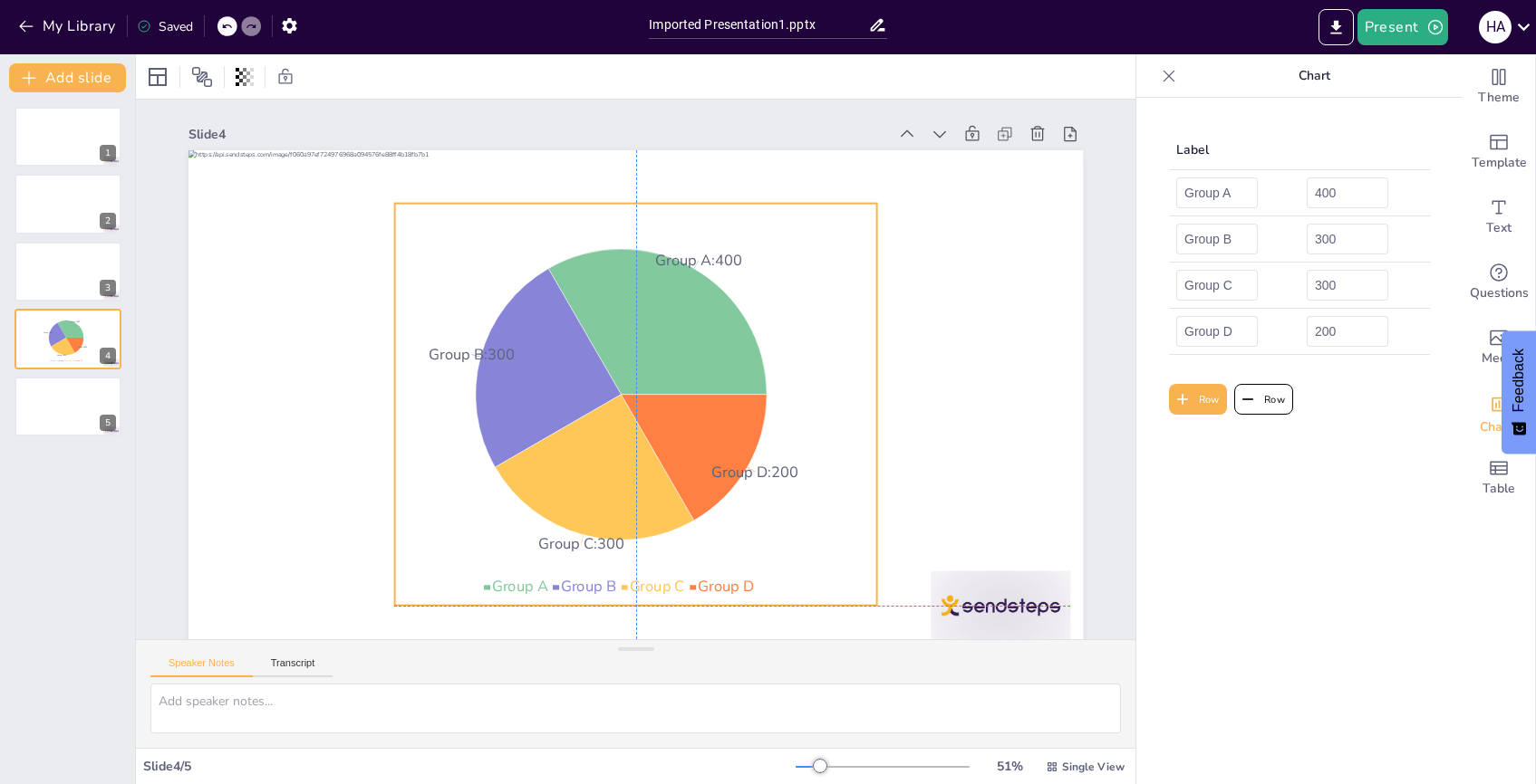
click at [830, 438] on icon "Group A : 400 Group B : 300 Group C : 300 Group D : 200" at bounding box center [628, 403] width 556 height 494
